Goal: Task Accomplishment & Management: Manage account settings

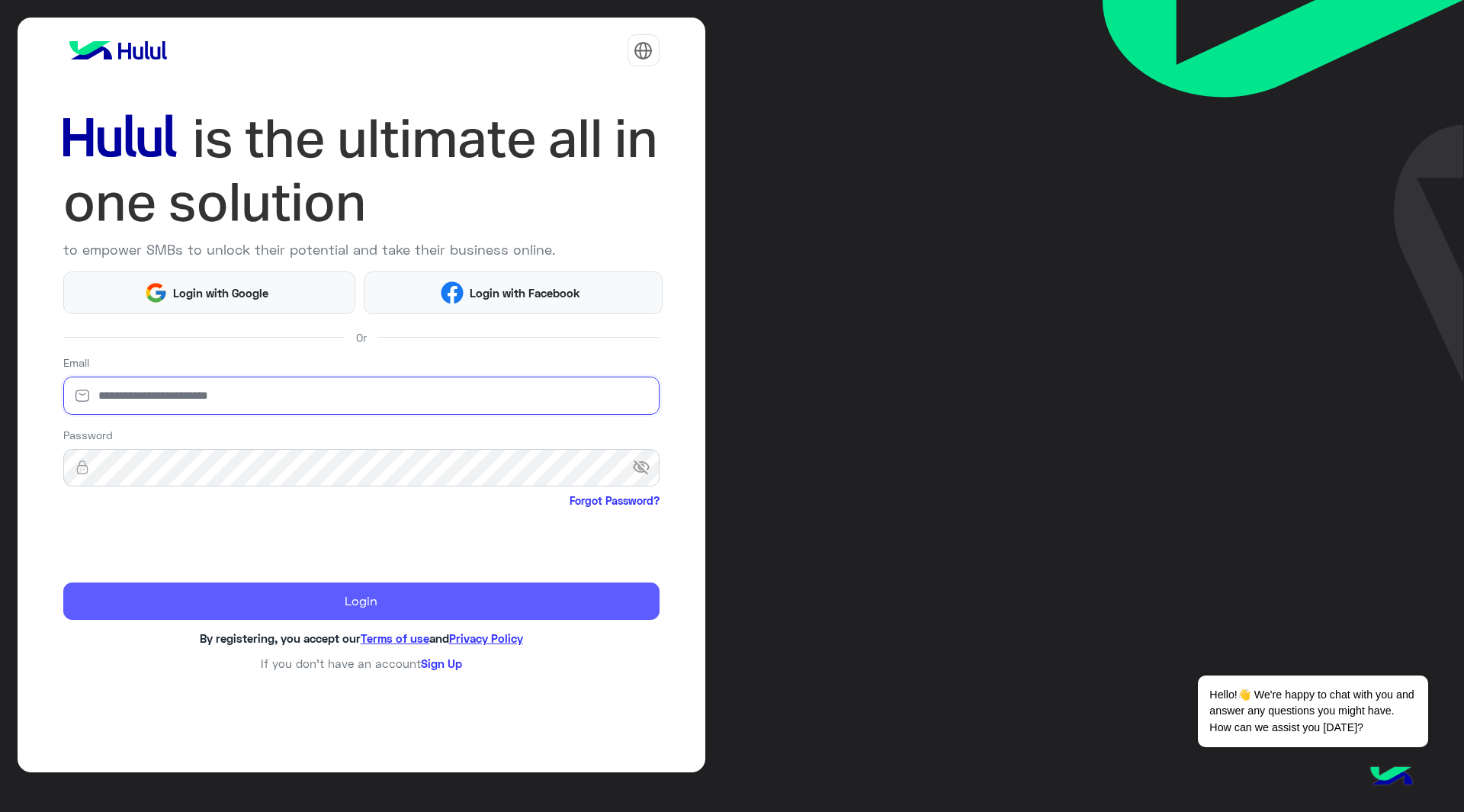
type input "**********"
click at [382, 604] on button "Login" at bounding box center [361, 601] width 597 height 38
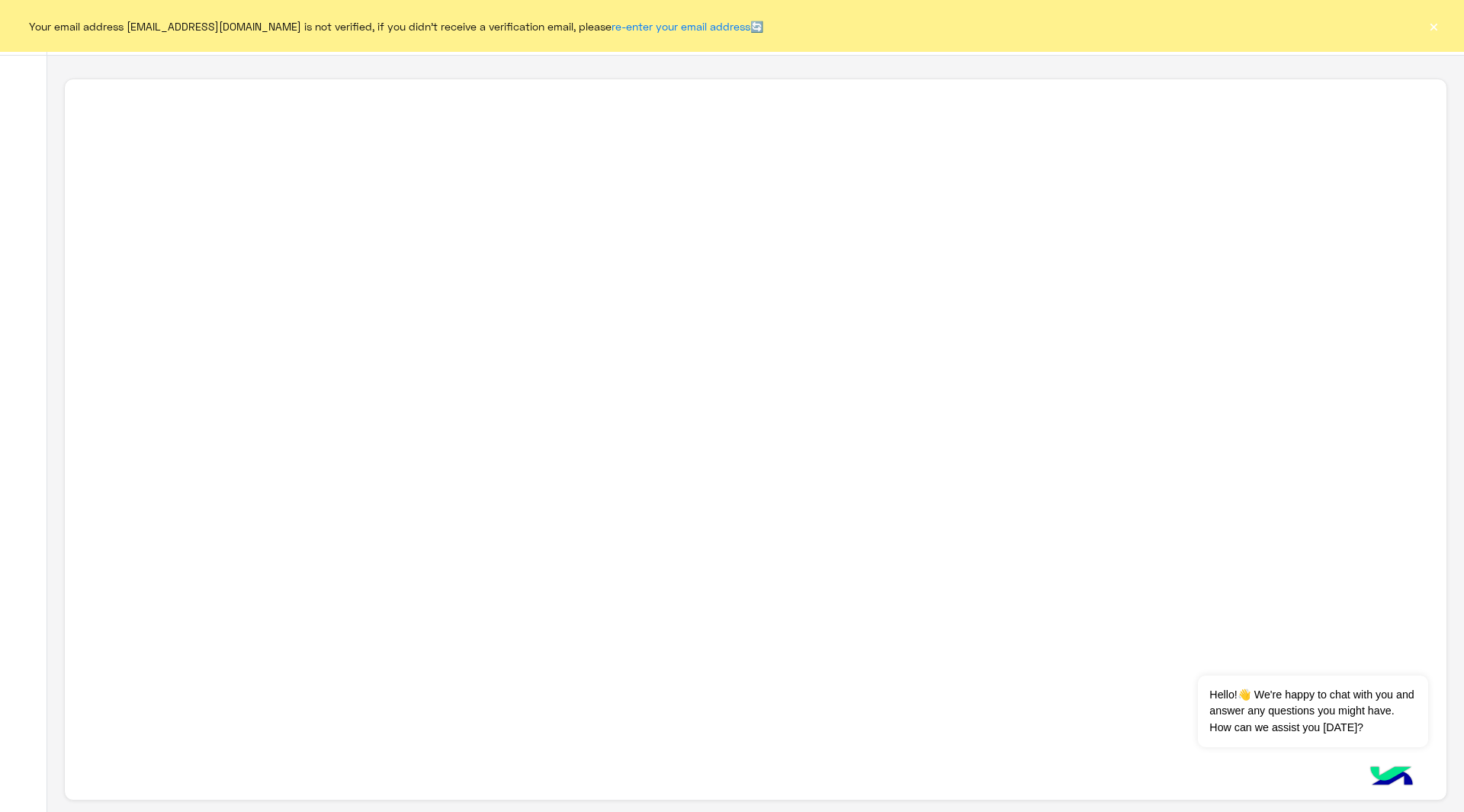
click at [1438, 30] on button "×" at bounding box center [1434, 26] width 16 height 16
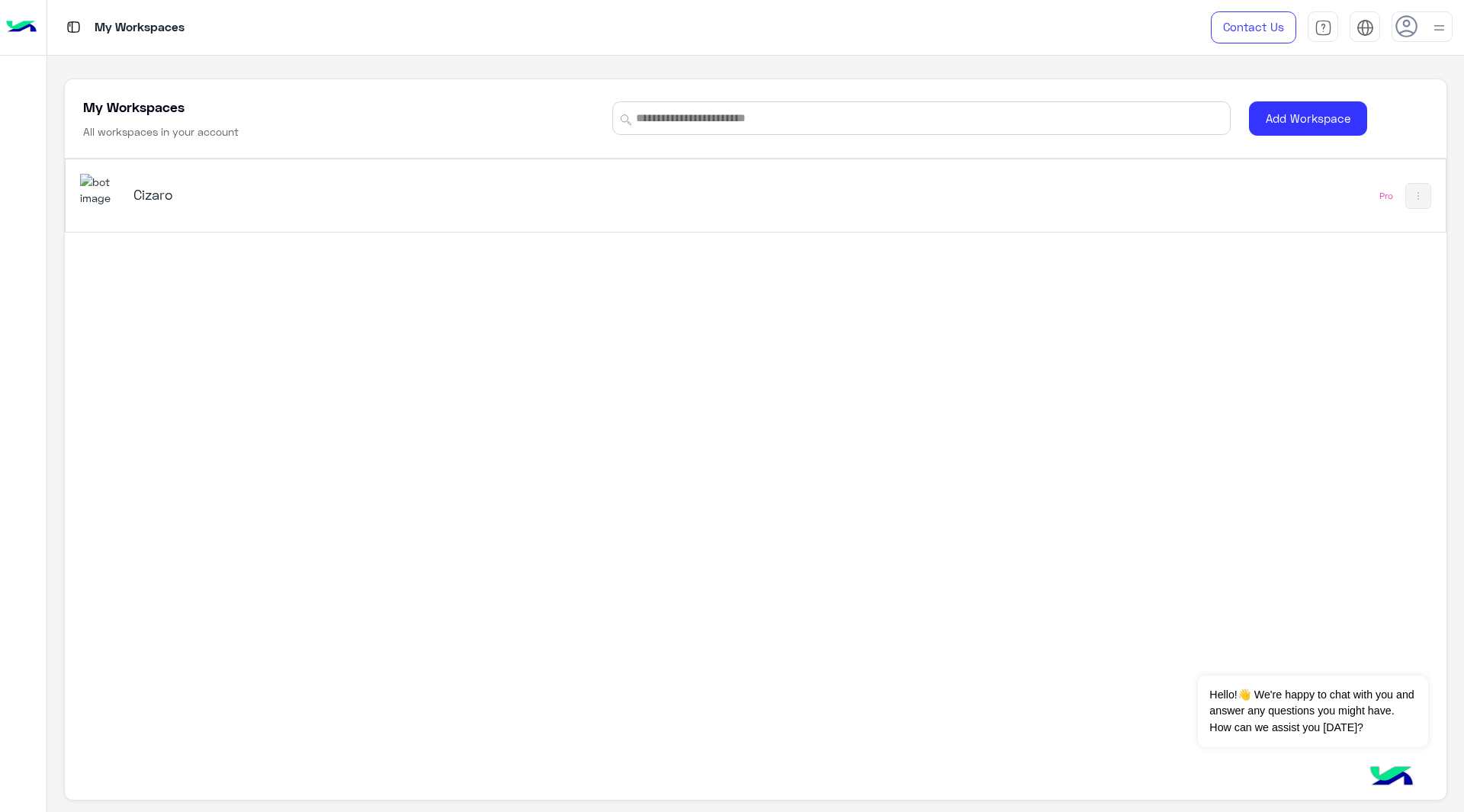
click at [126, 197] on div "Cizaro" at bounding box center [485, 196] width 811 height 44
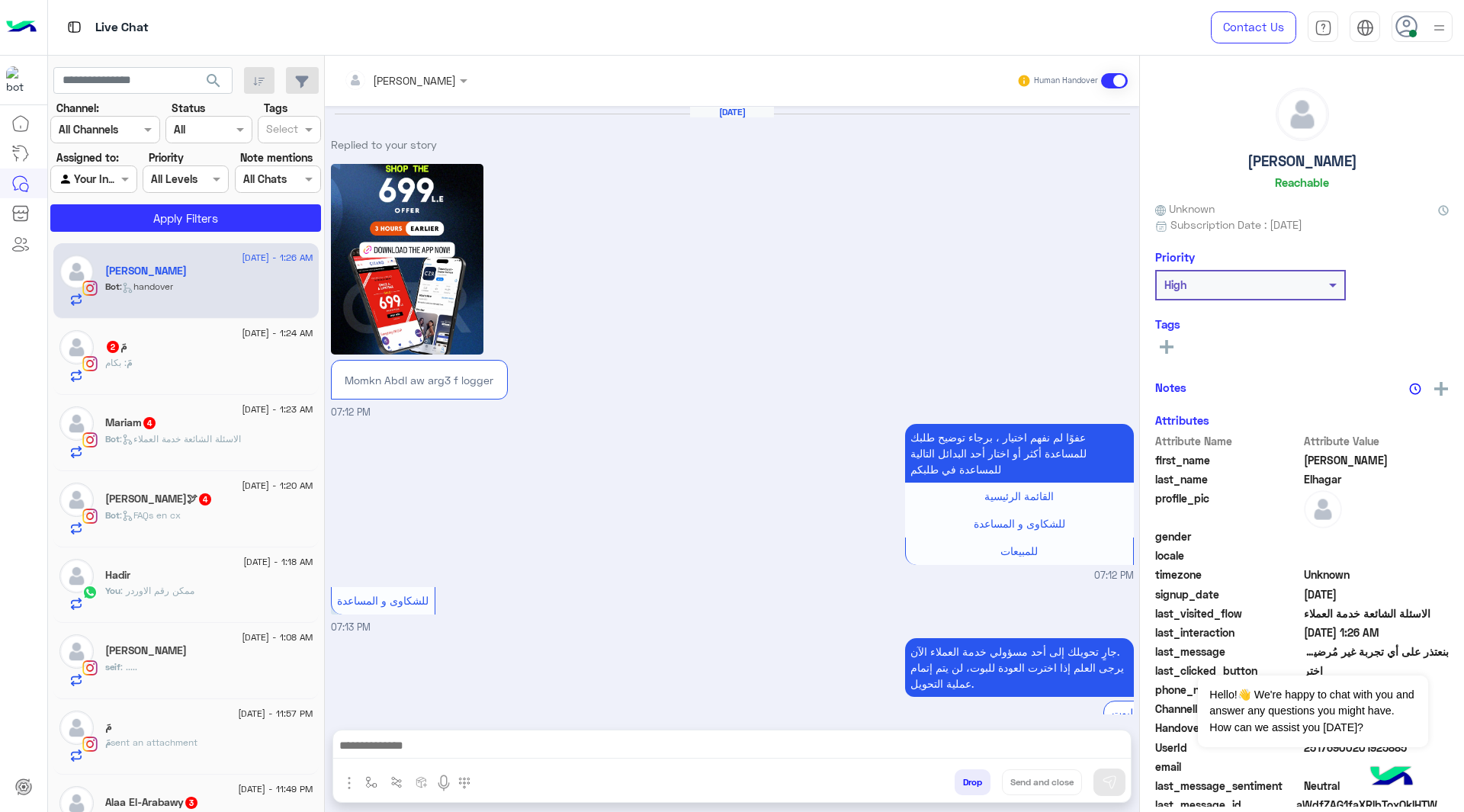
scroll to position [1726, 0]
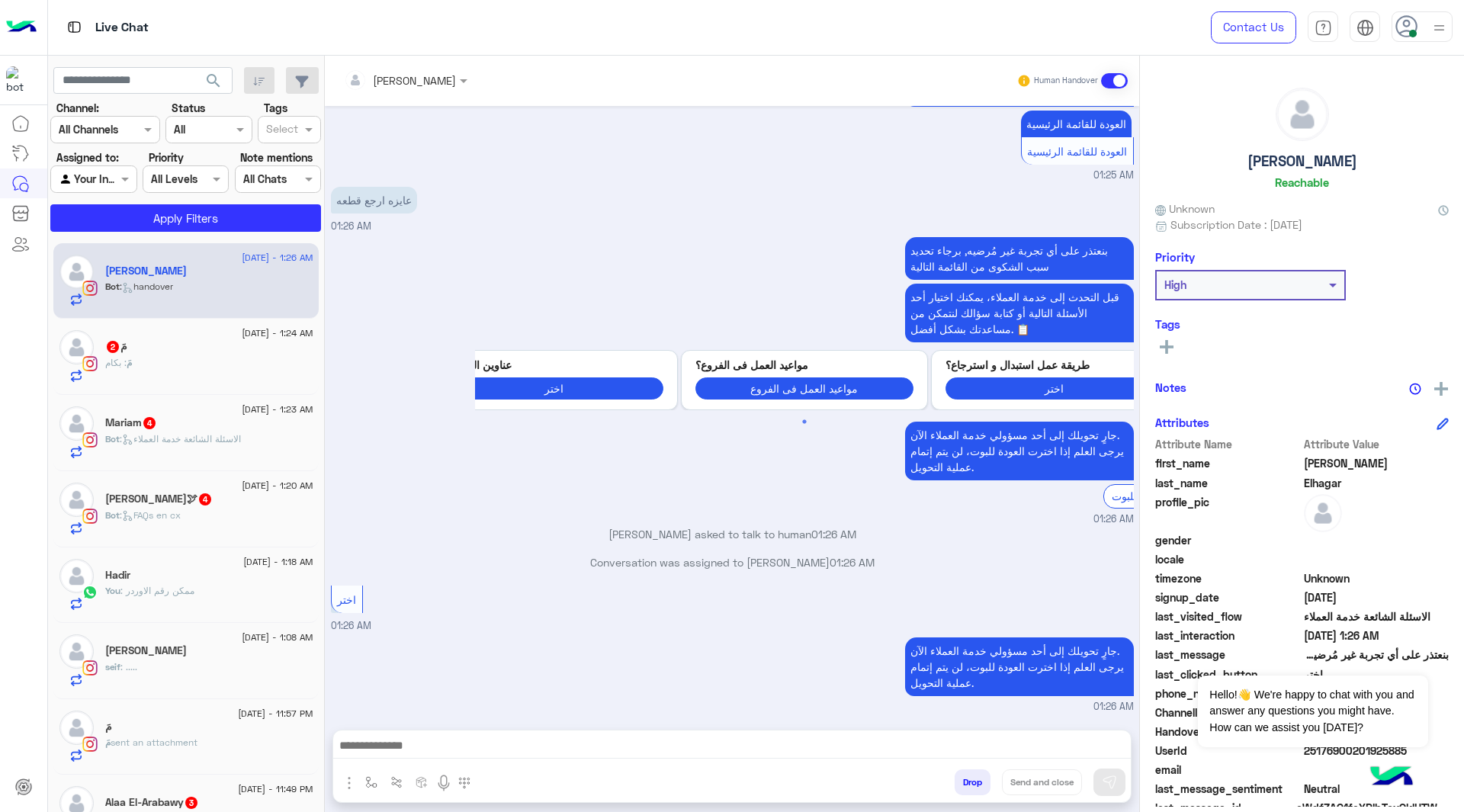
click at [1437, 32] on img at bounding box center [1438, 27] width 19 height 19
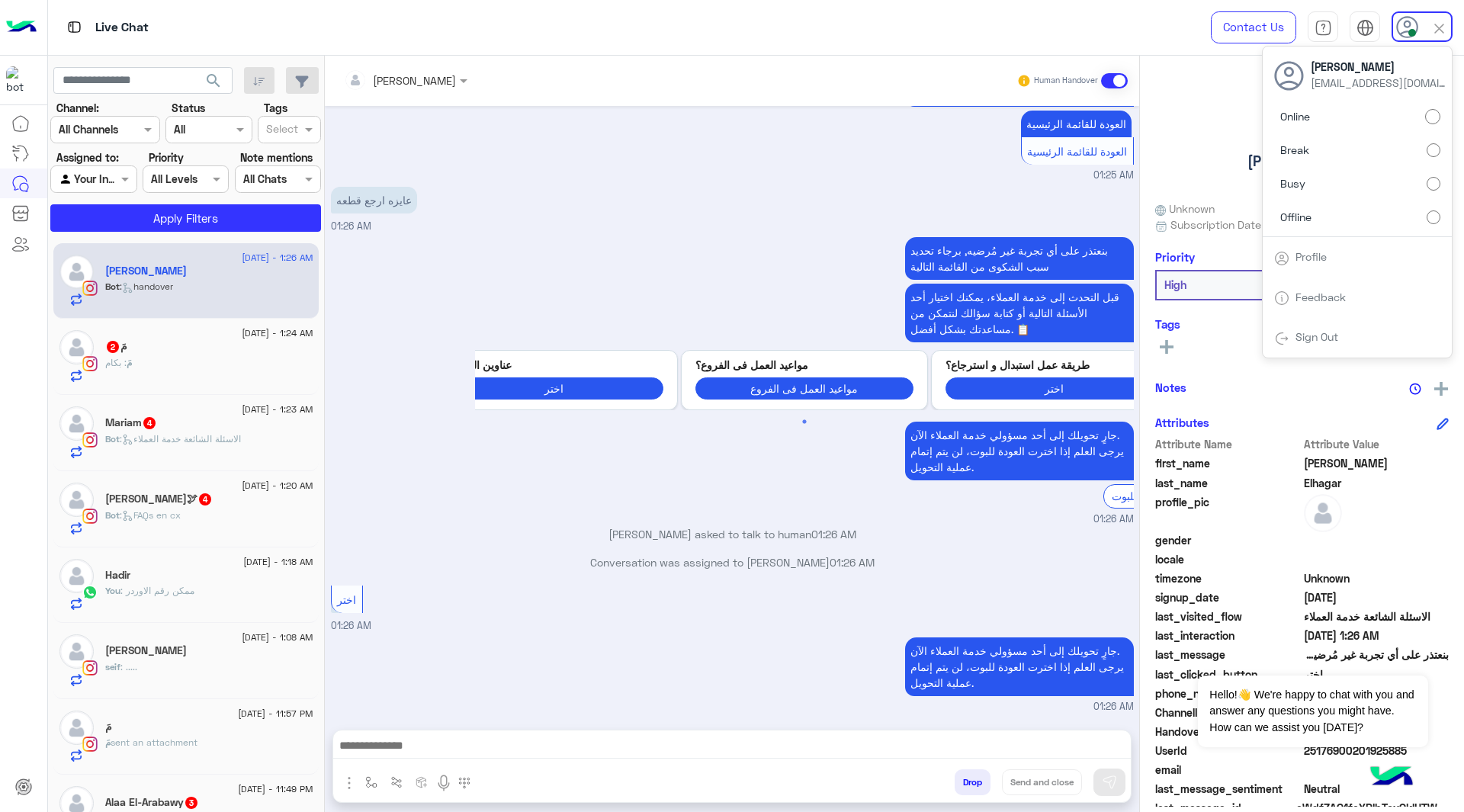
click at [1424, 218] on label "Offline" at bounding box center [1357, 216] width 166 height 27
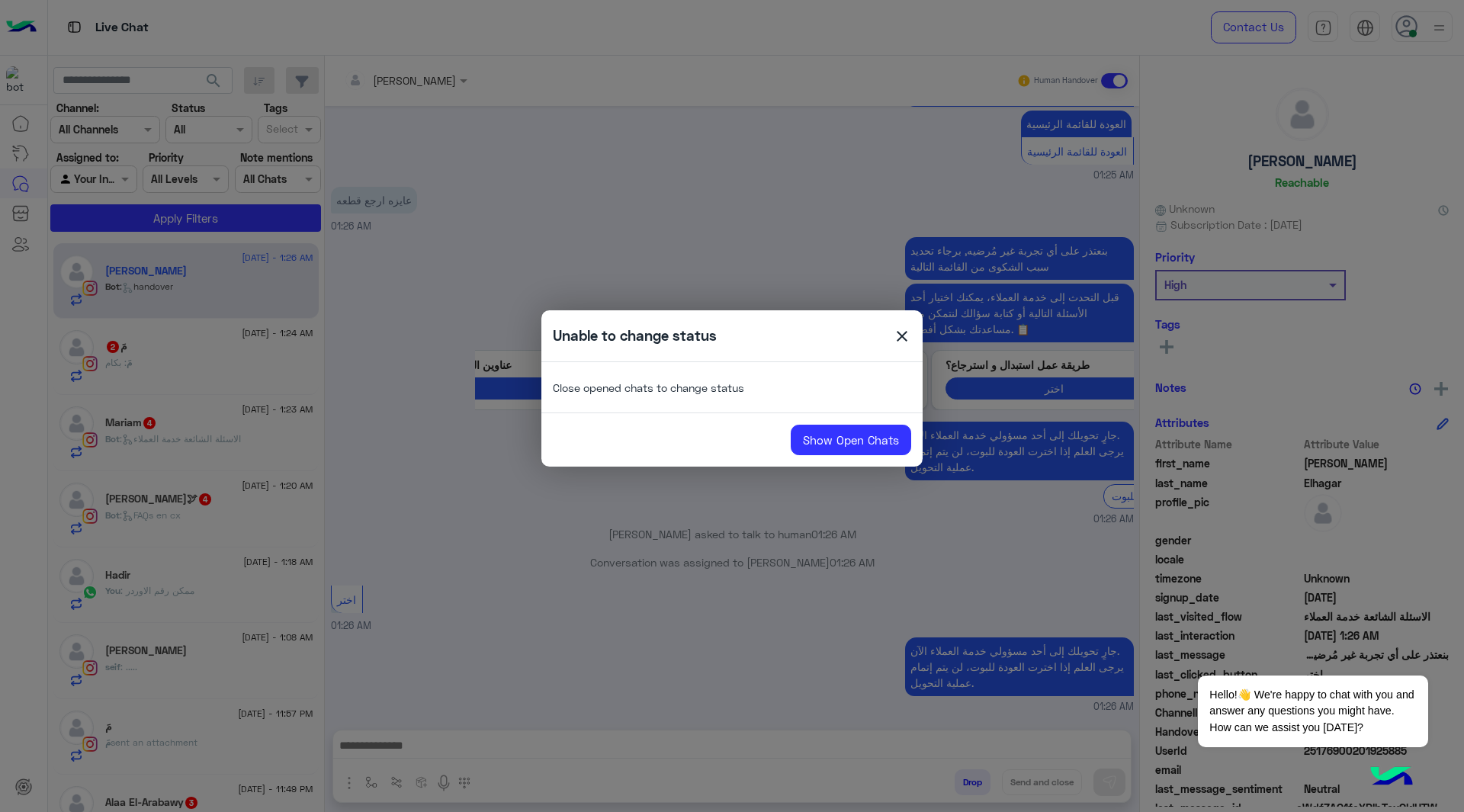
click at [890, 336] on div "Unable to change status close" at bounding box center [732, 336] width 381 height 29
click at [914, 334] on div "Unable to change status close" at bounding box center [732, 336] width 381 height 29
click at [897, 436] on link "Show Open Chats" at bounding box center [851, 439] width 120 height 30
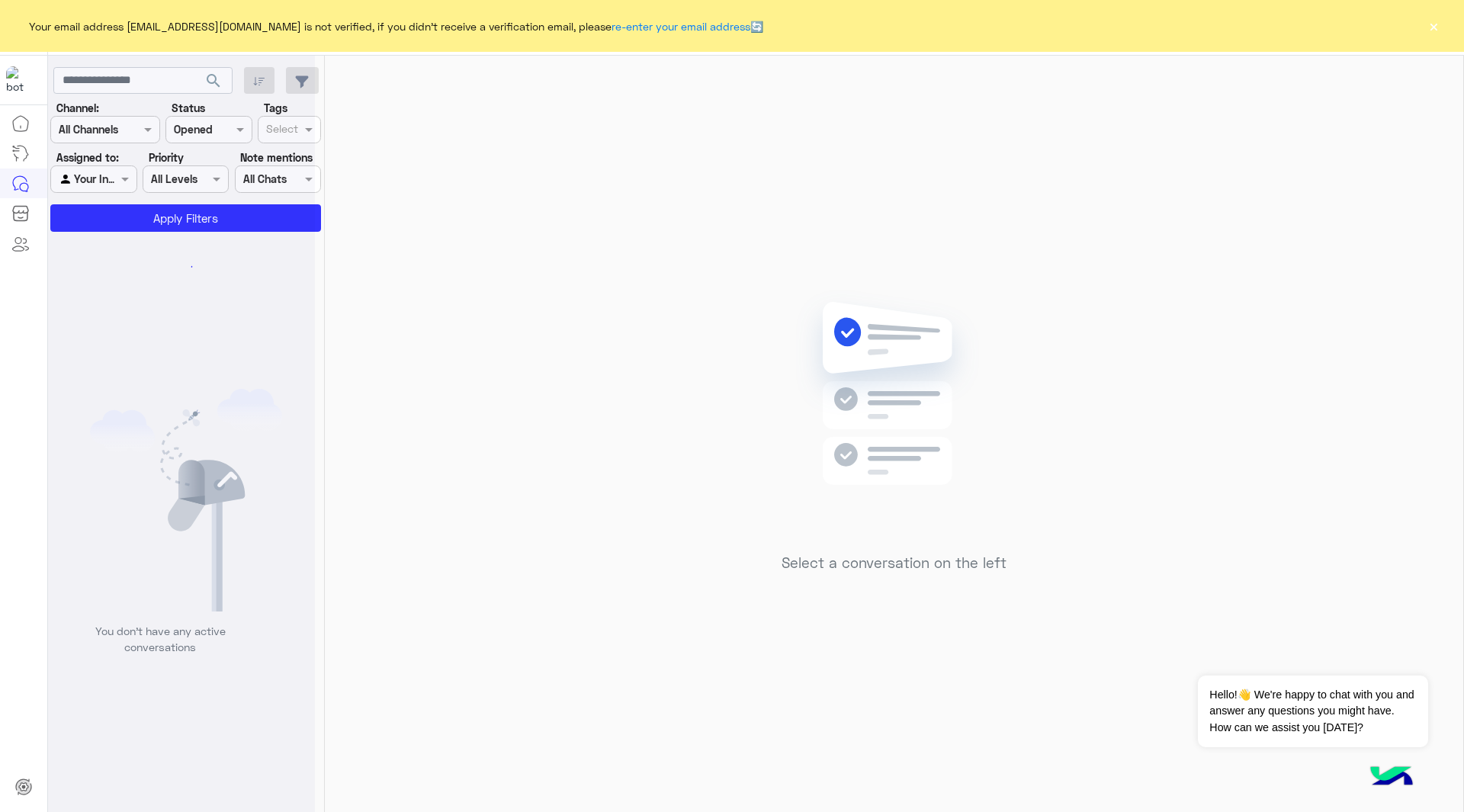
click at [1431, 26] on button "×" at bounding box center [1434, 26] width 16 height 16
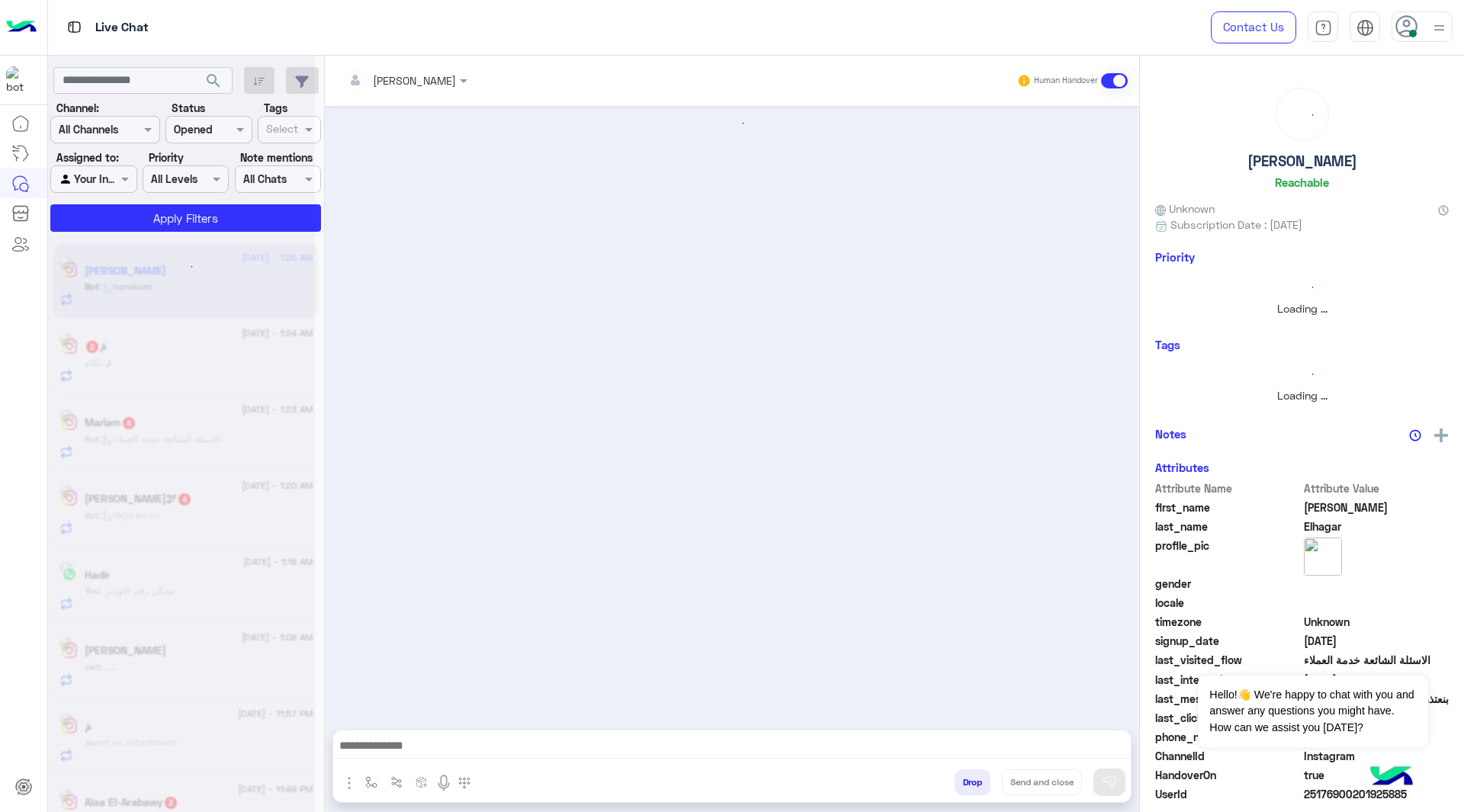
click at [1431, 26] on img at bounding box center [1438, 27] width 19 height 19
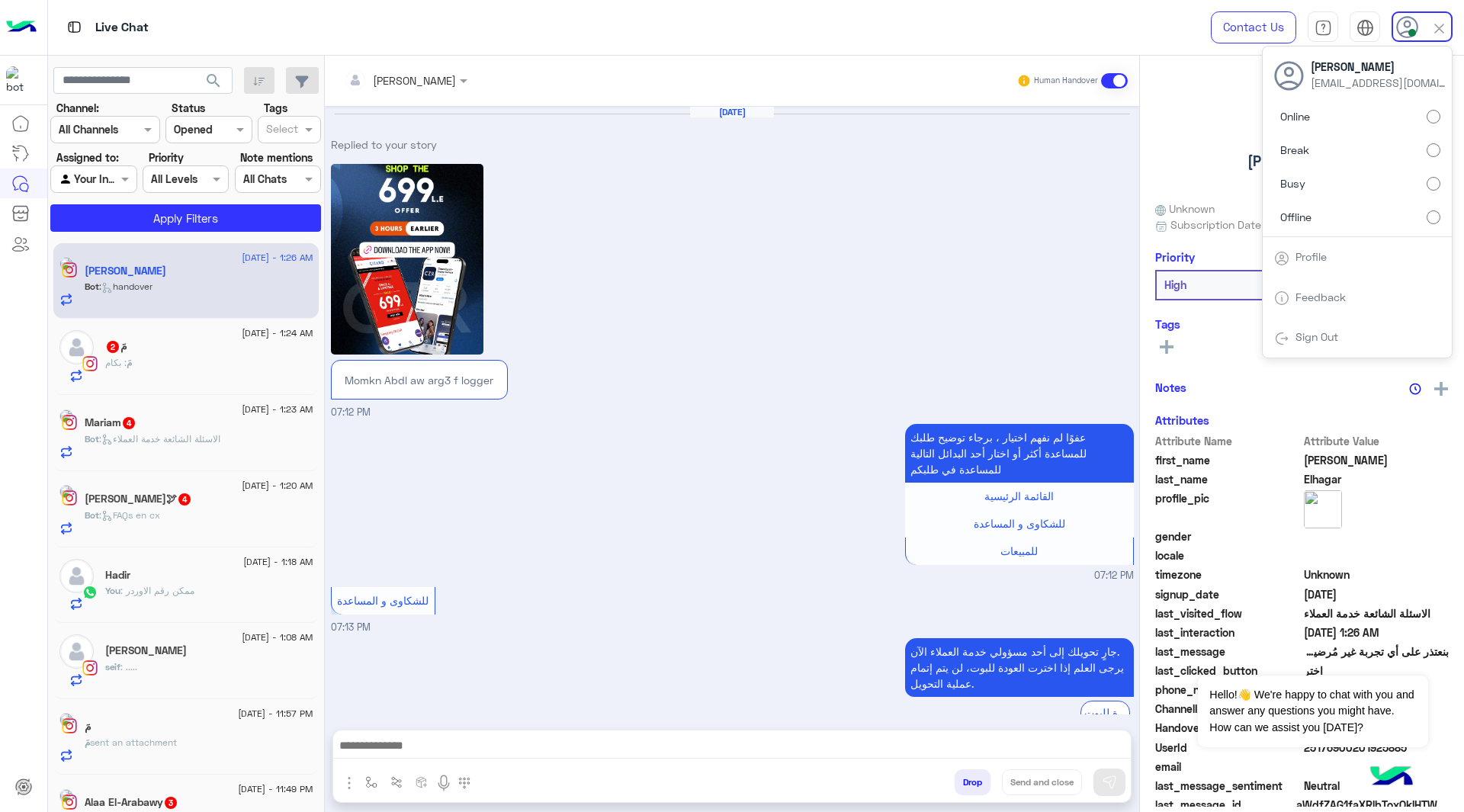
scroll to position [1715, 0]
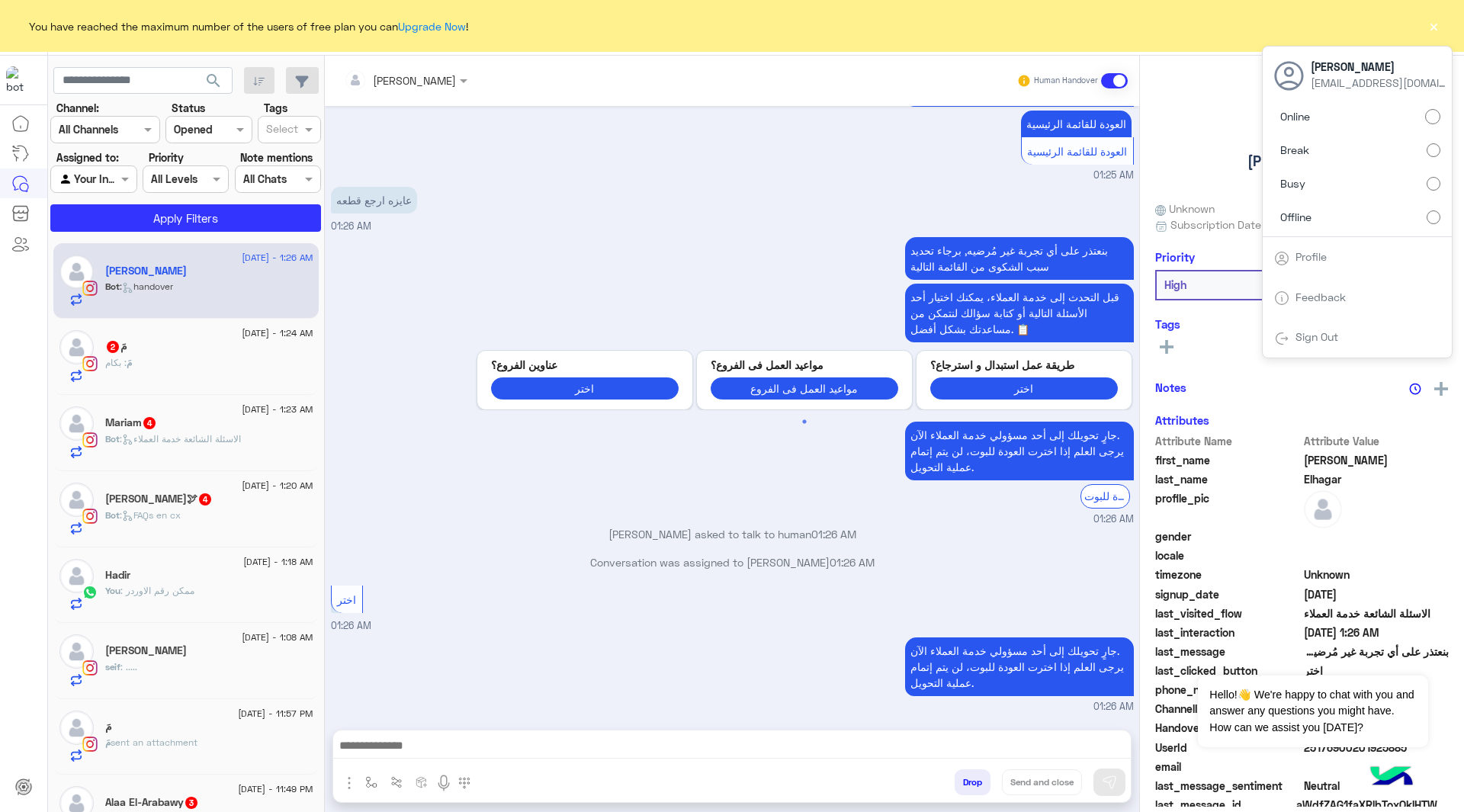
click at [1334, 220] on label "Offline" at bounding box center [1357, 216] width 166 height 27
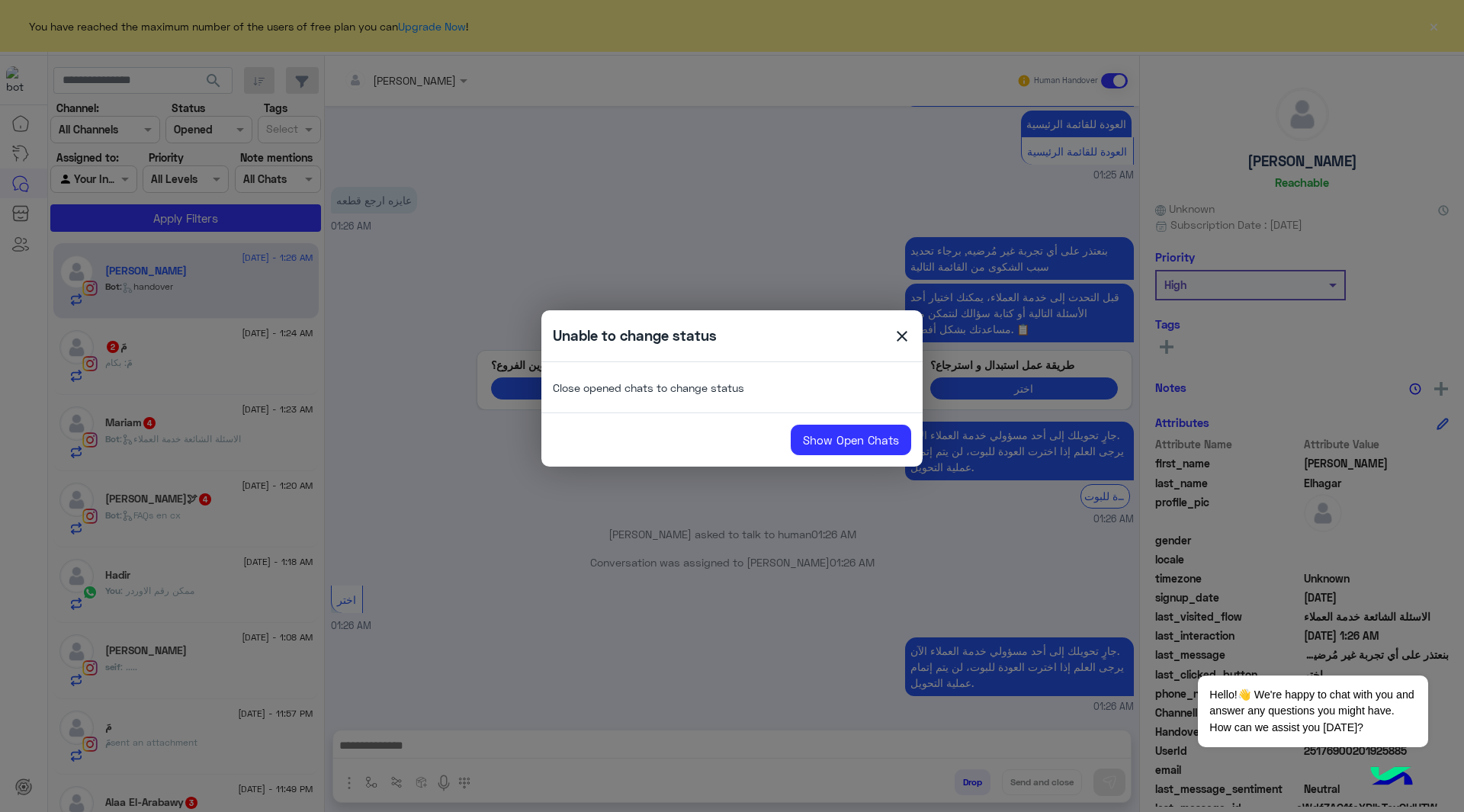
click at [902, 335] on span "close" at bounding box center [902, 338] width 18 height 23
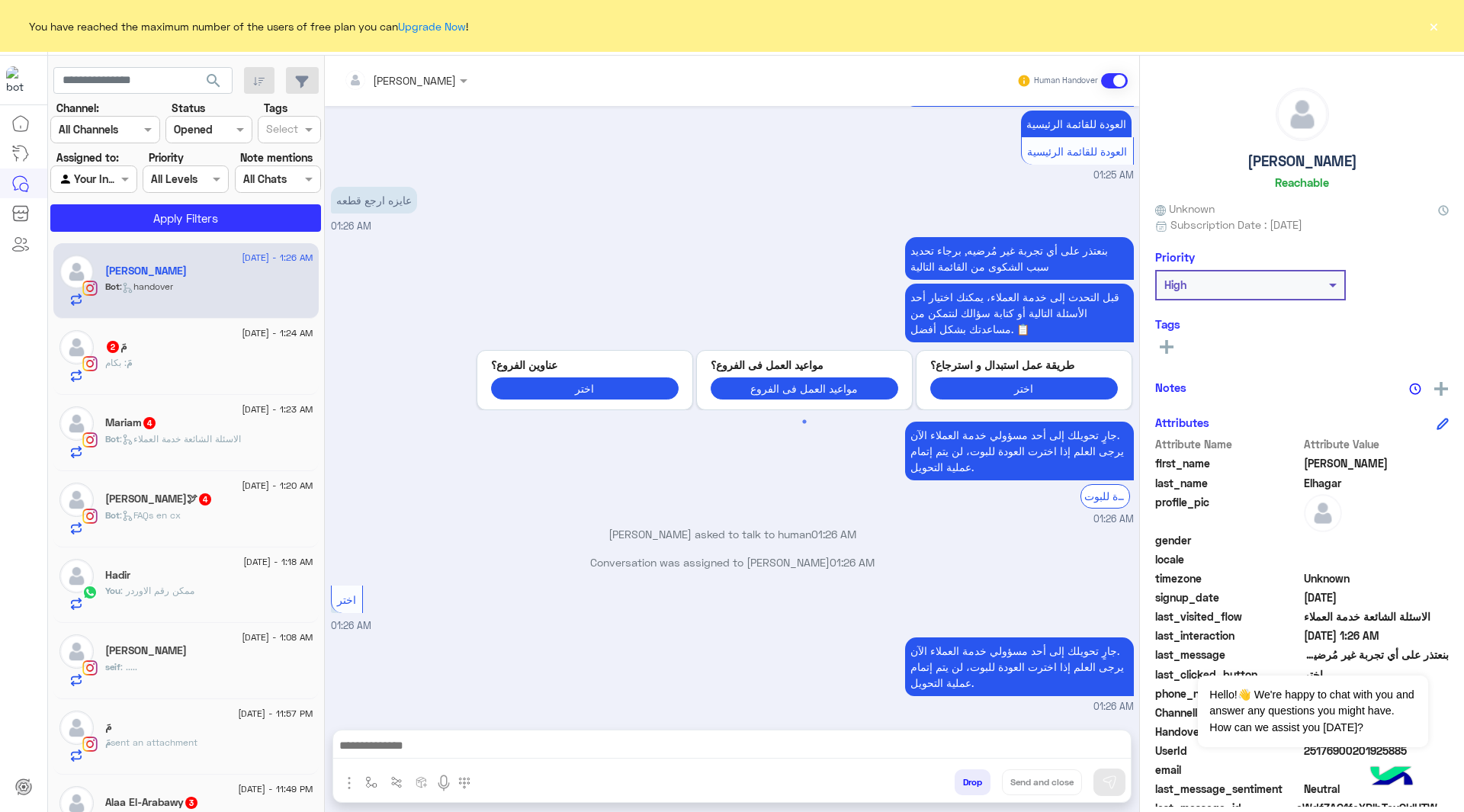
click at [1435, 21] on button "×" at bounding box center [1434, 26] width 16 height 16
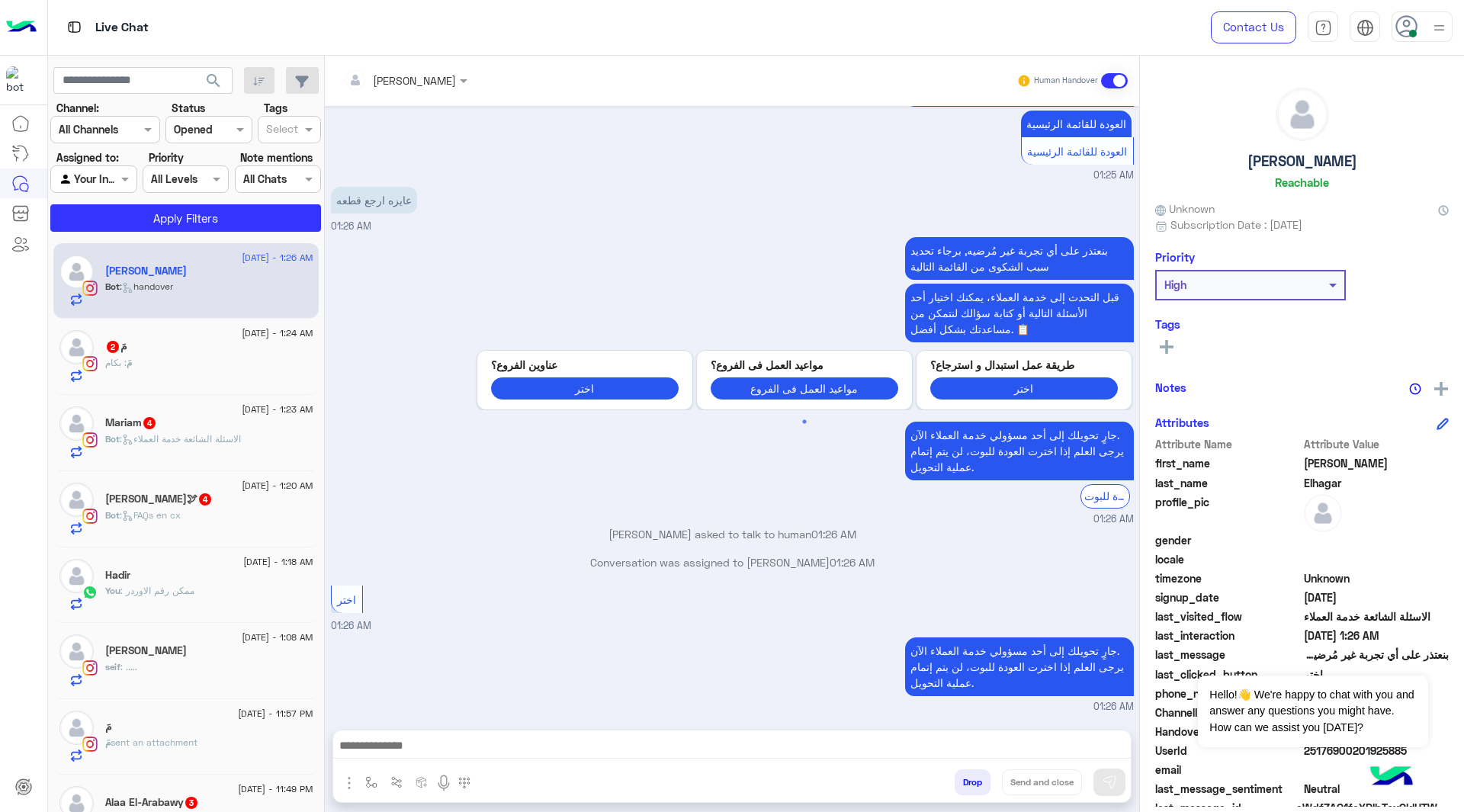
click at [1435, 21] on img at bounding box center [1438, 27] width 19 height 19
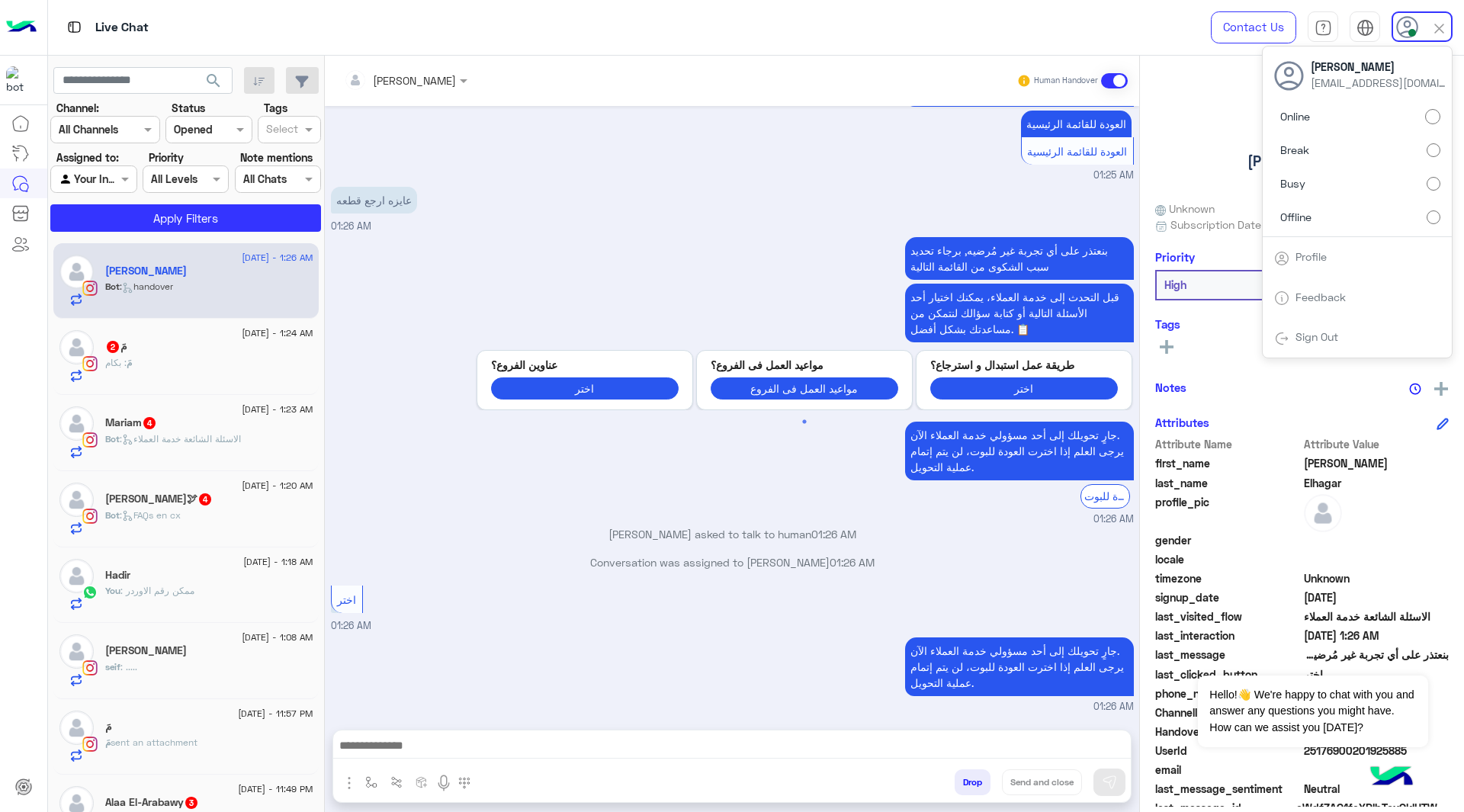
click at [1319, 215] on label "Offline" at bounding box center [1357, 216] width 166 height 27
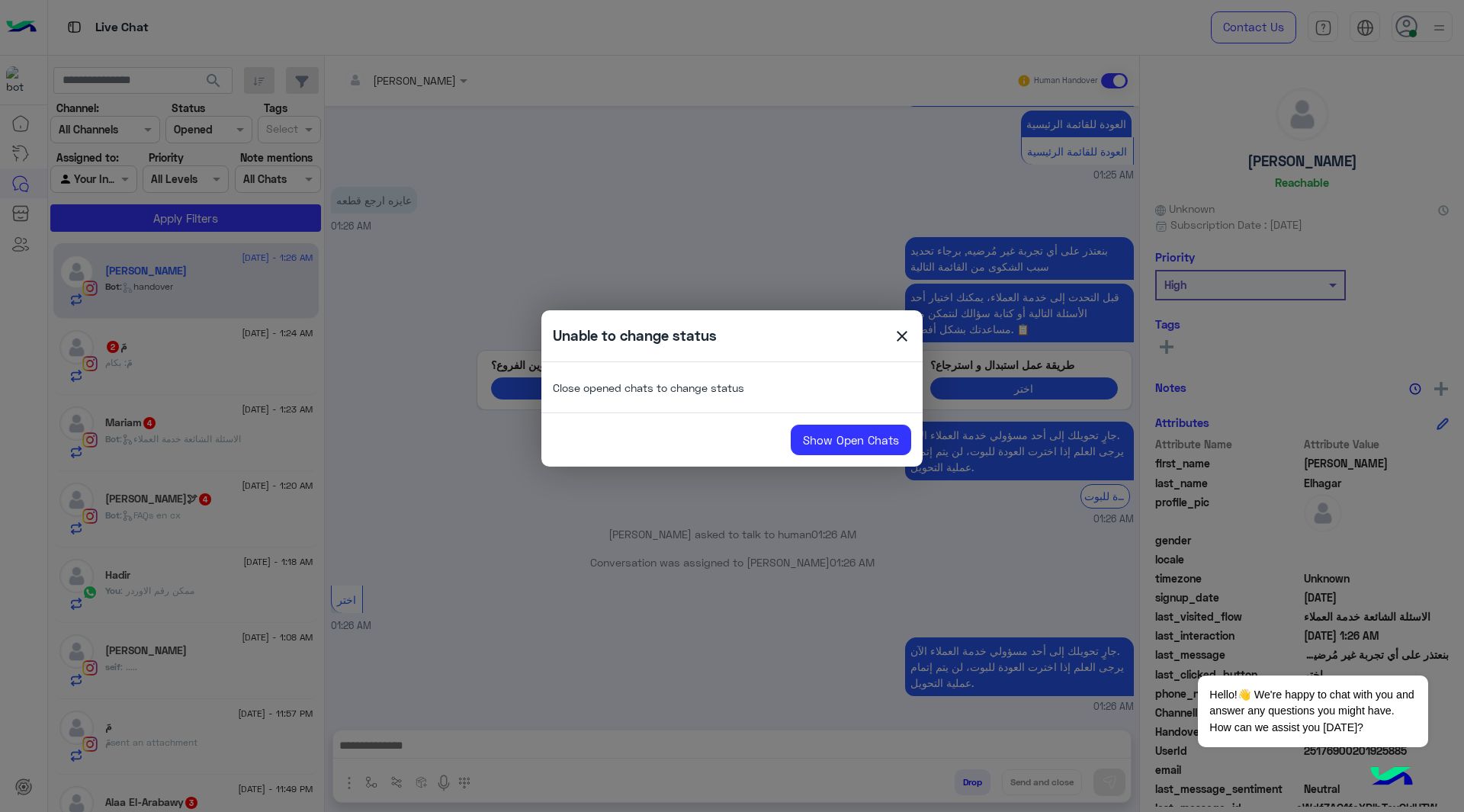
click at [908, 346] on span "close" at bounding box center [902, 338] width 18 height 23
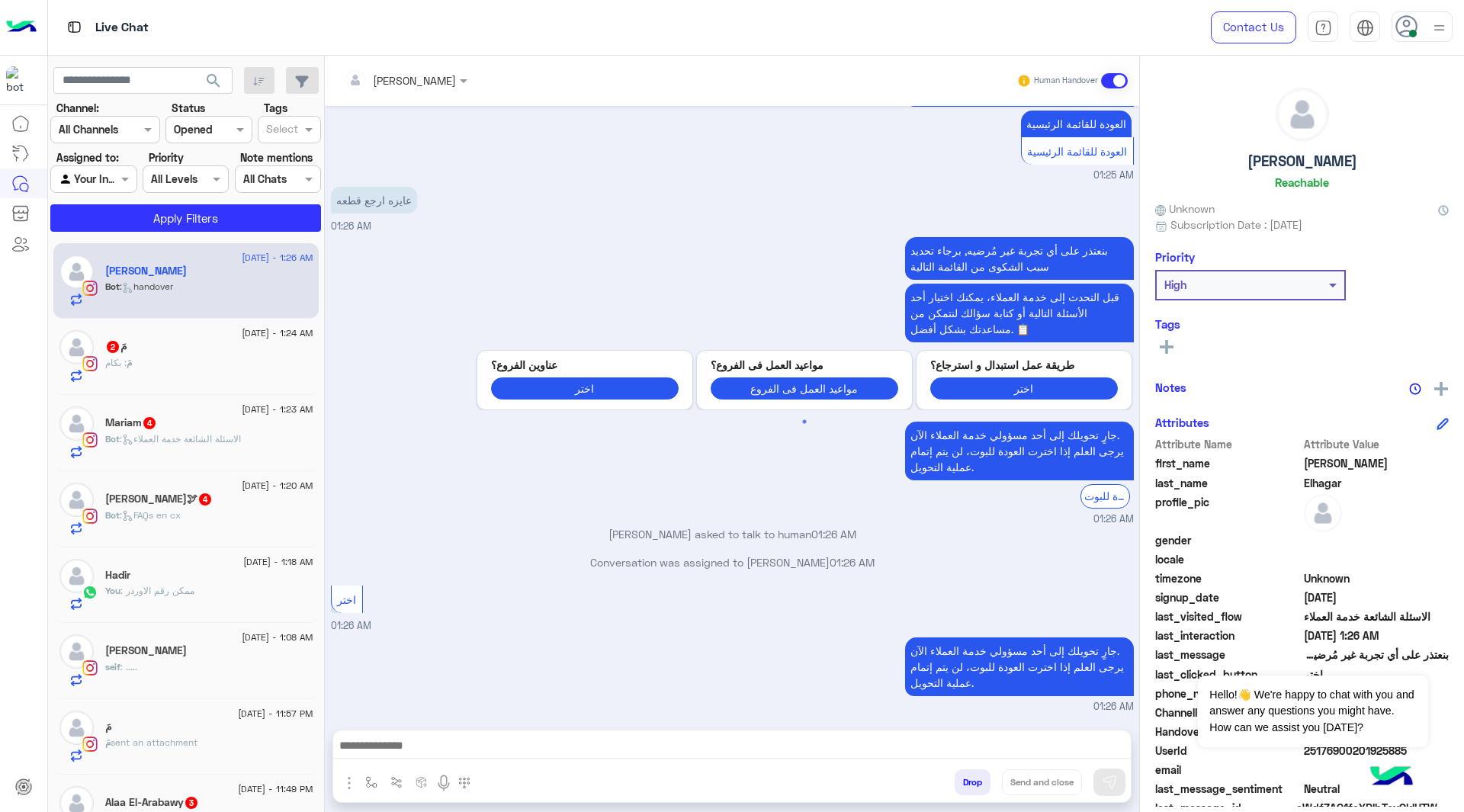
scroll to position [1714, 0]
click at [1441, 30] on img at bounding box center [1438, 27] width 19 height 19
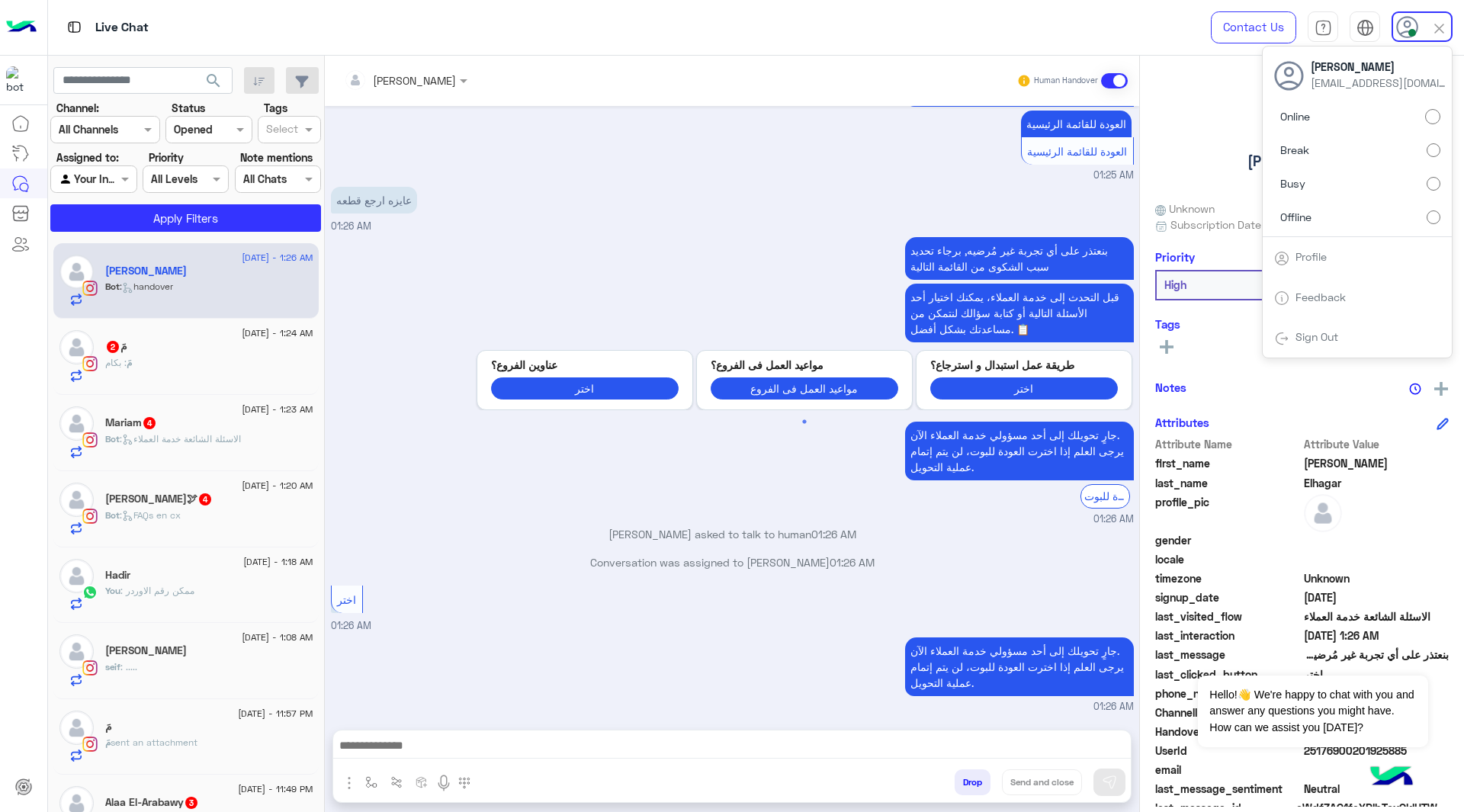
click at [1323, 221] on label "Offline" at bounding box center [1357, 216] width 166 height 27
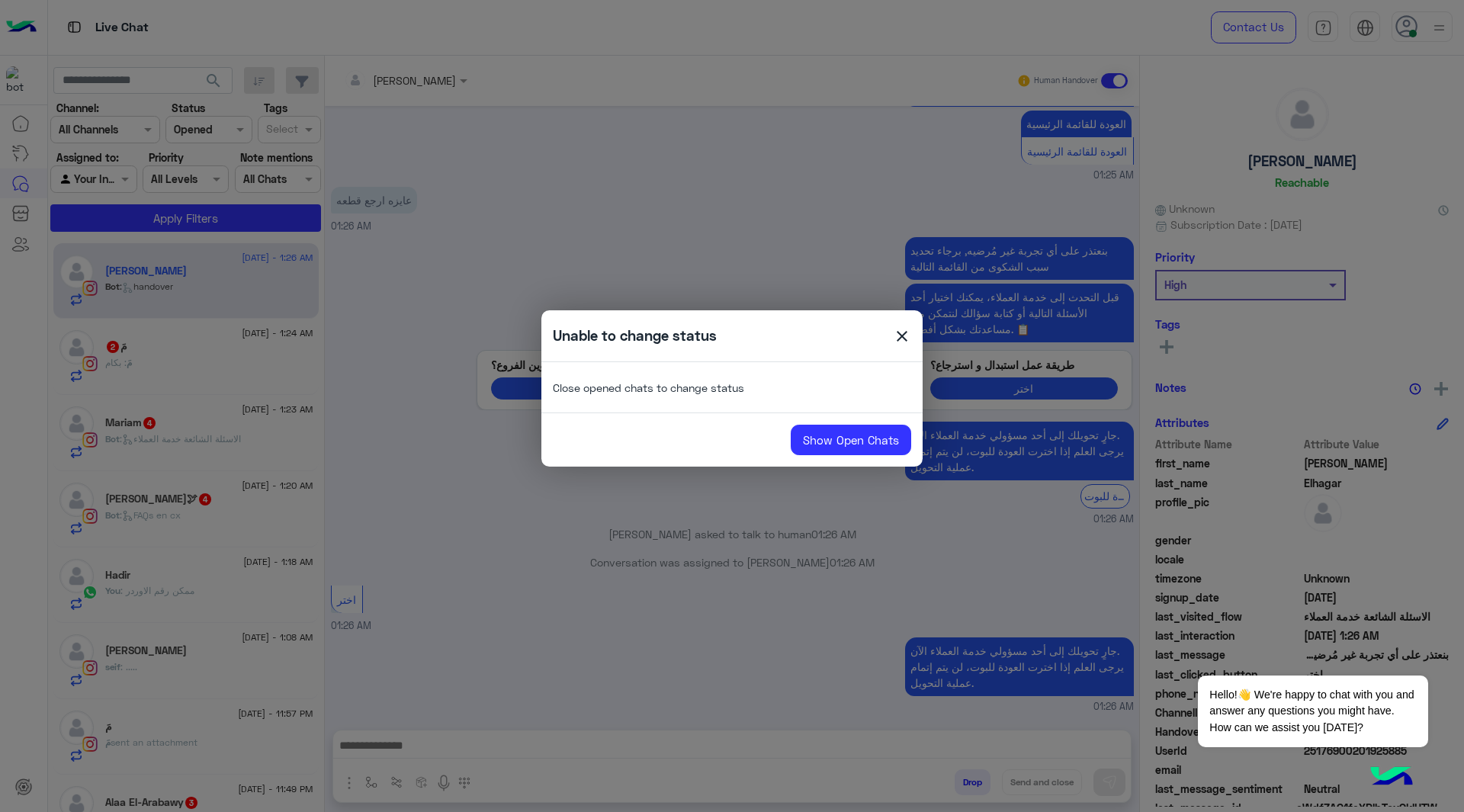
click at [900, 332] on span "close" at bounding box center [902, 338] width 18 height 23
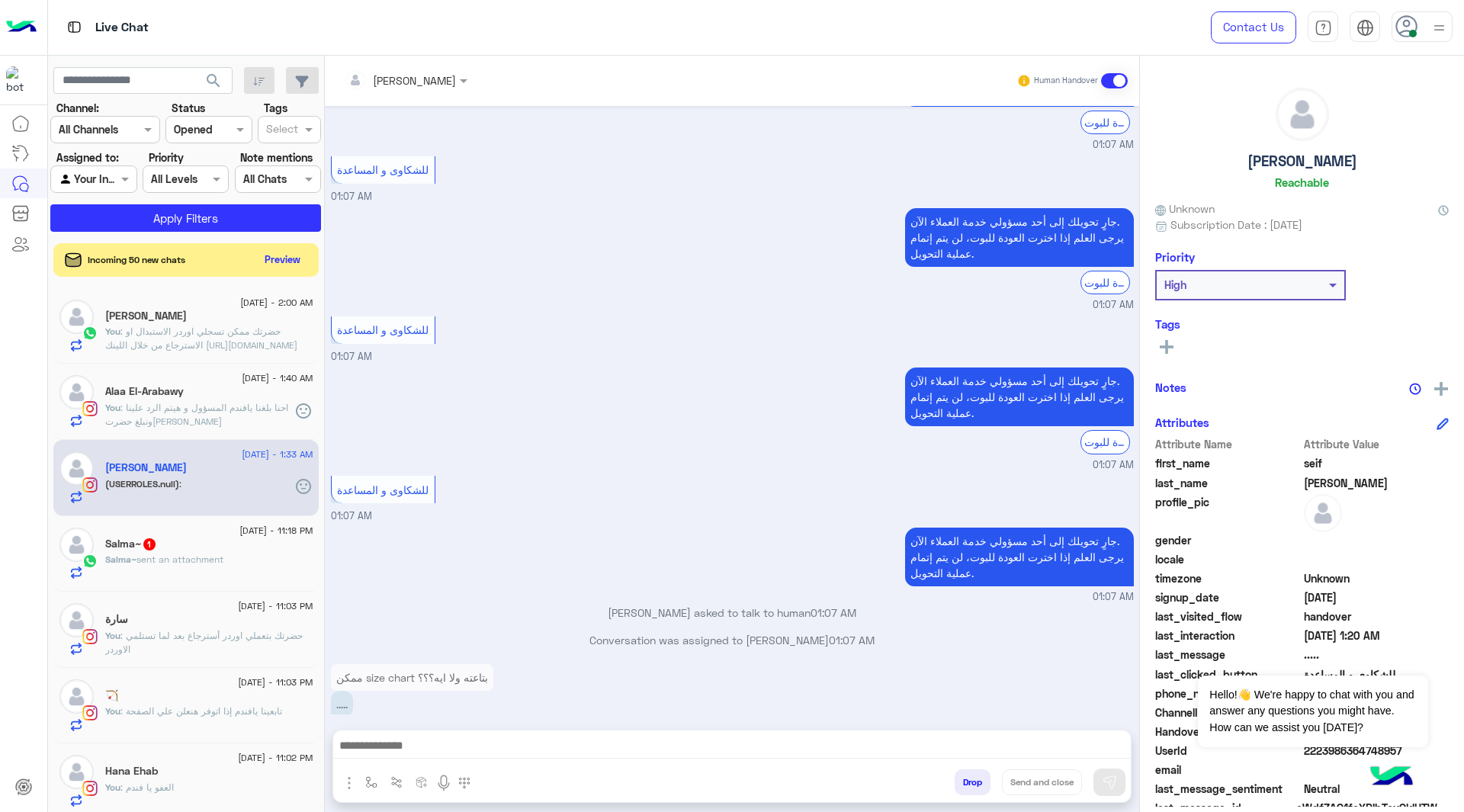
scroll to position [4505, 0]
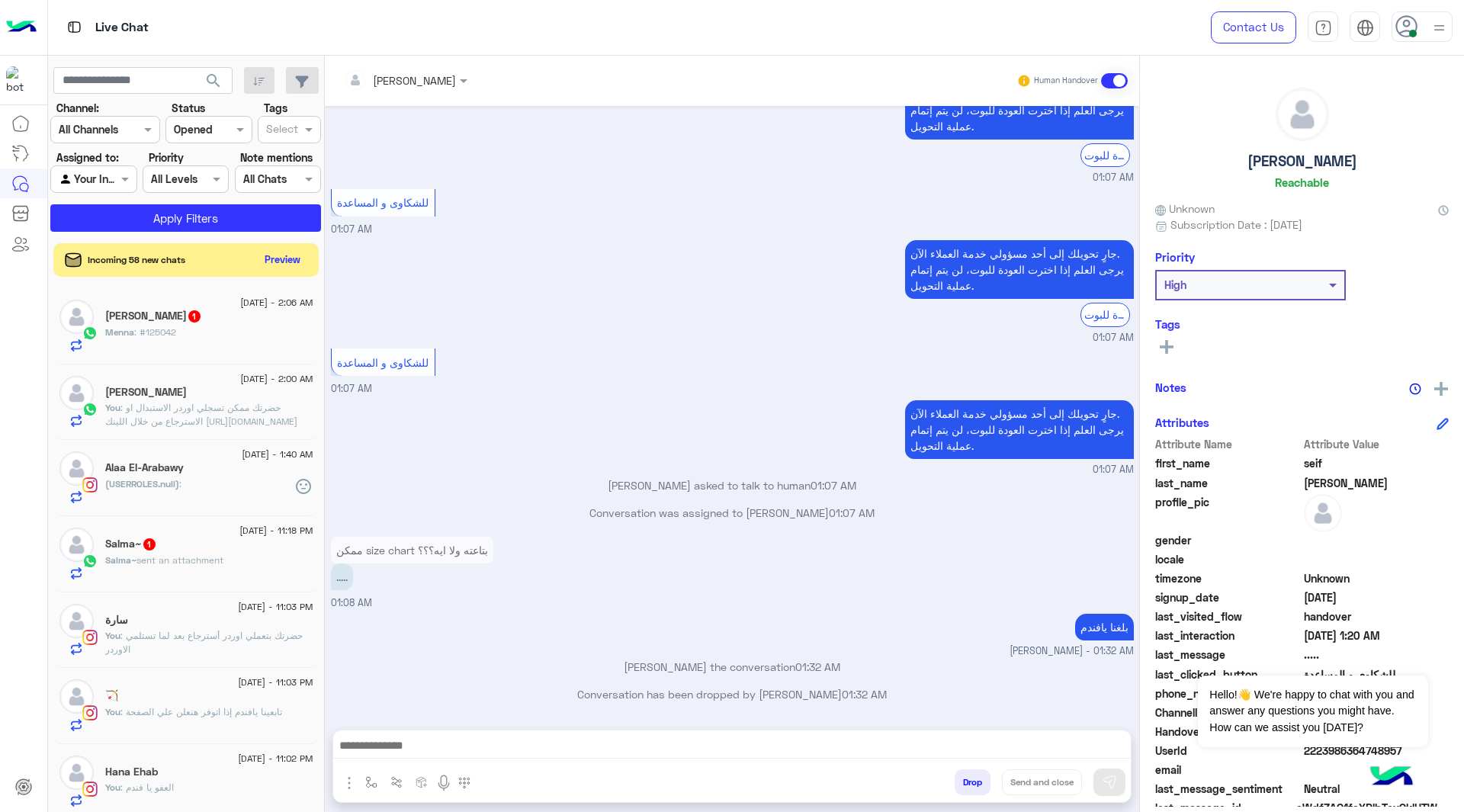
click at [219, 322] on div "[PERSON_NAME] 1" at bounding box center [209, 317] width 208 height 16
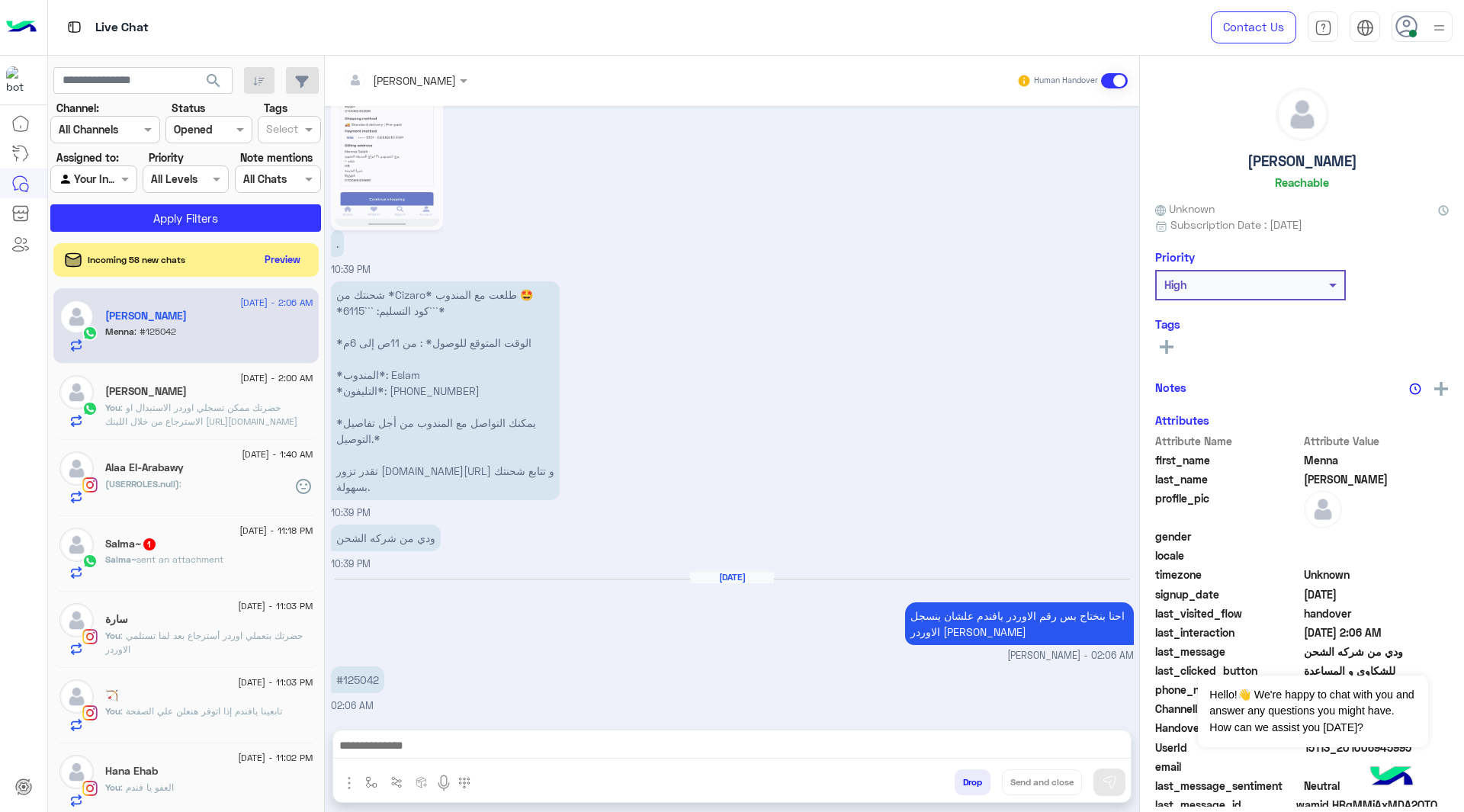
scroll to position [2016, 0]
